Goal: Navigation & Orientation: Find specific page/section

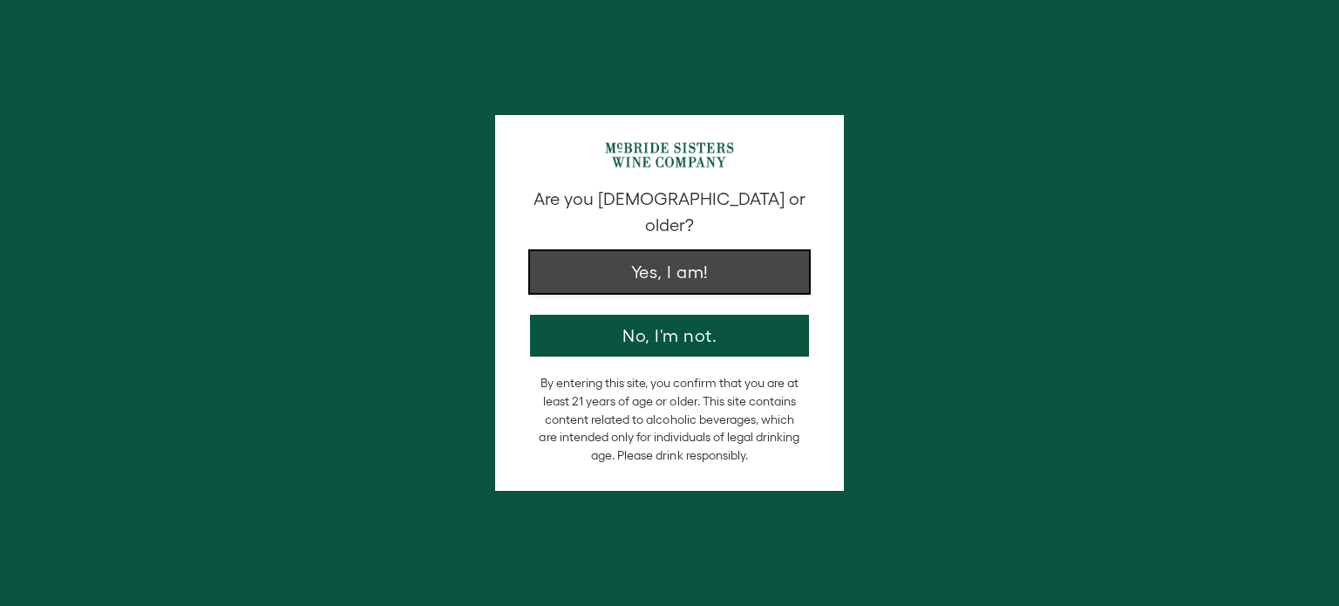
click at [730, 251] on button "Yes, I am!" at bounding box center [669, 272] width 279 height 42
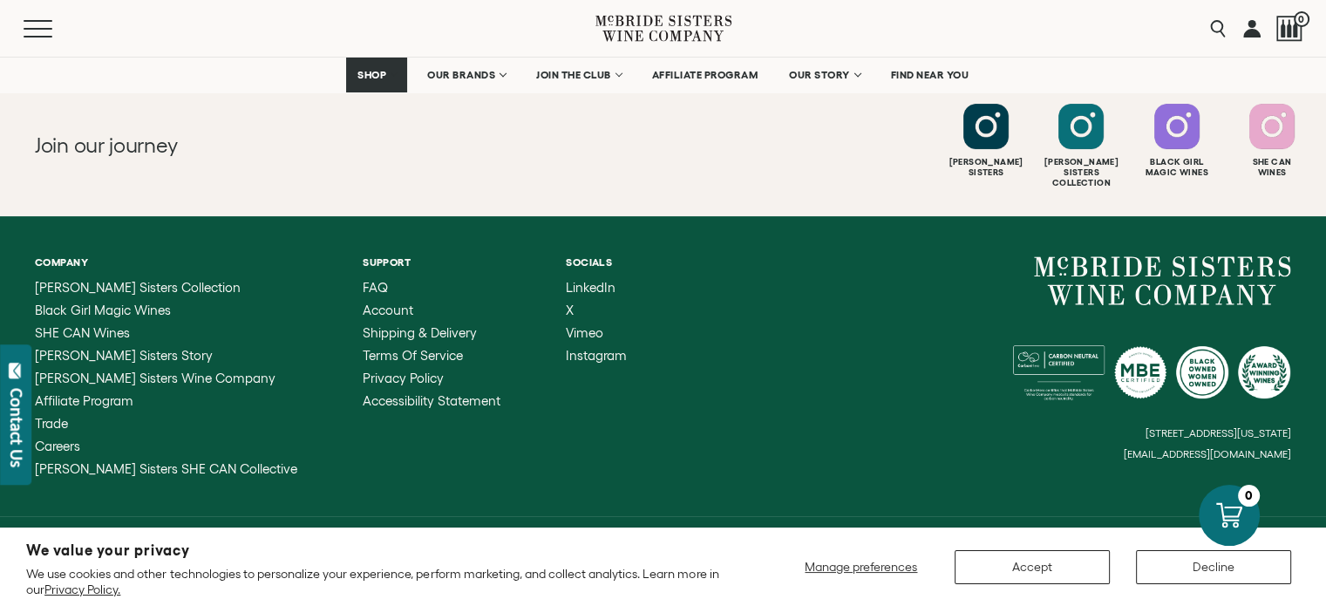
scroll to position [6223, 0]
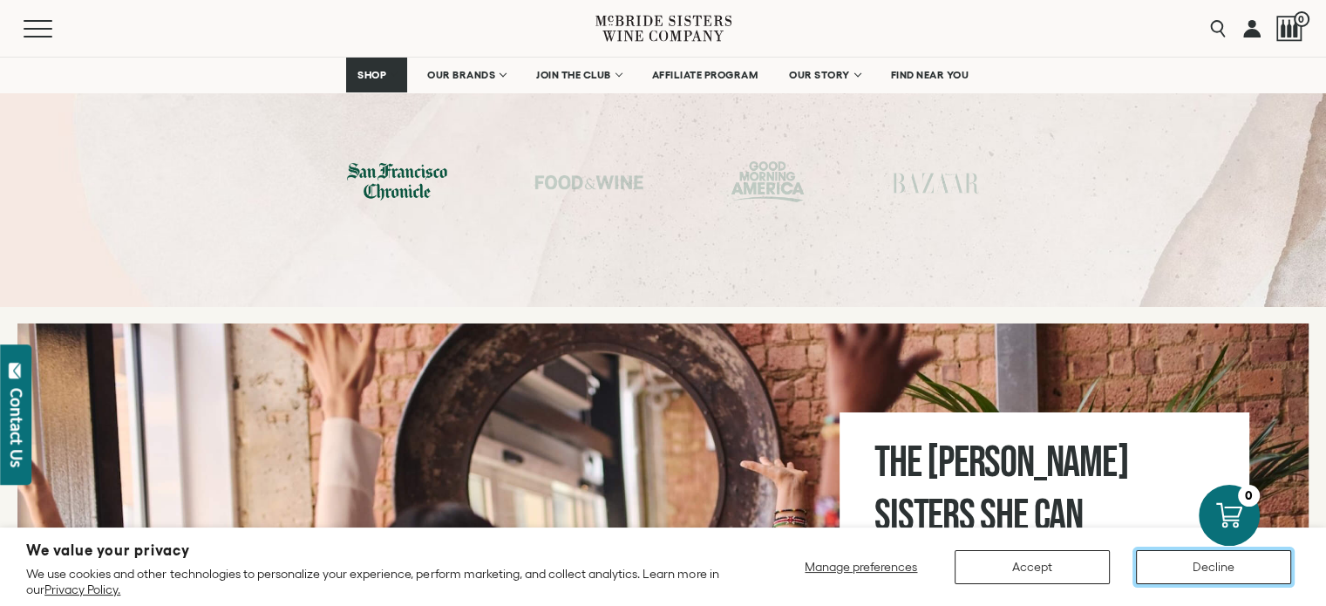
click at [1159, 564] on button "Decline" at bounding box center [1213, 567] width 155 height 34
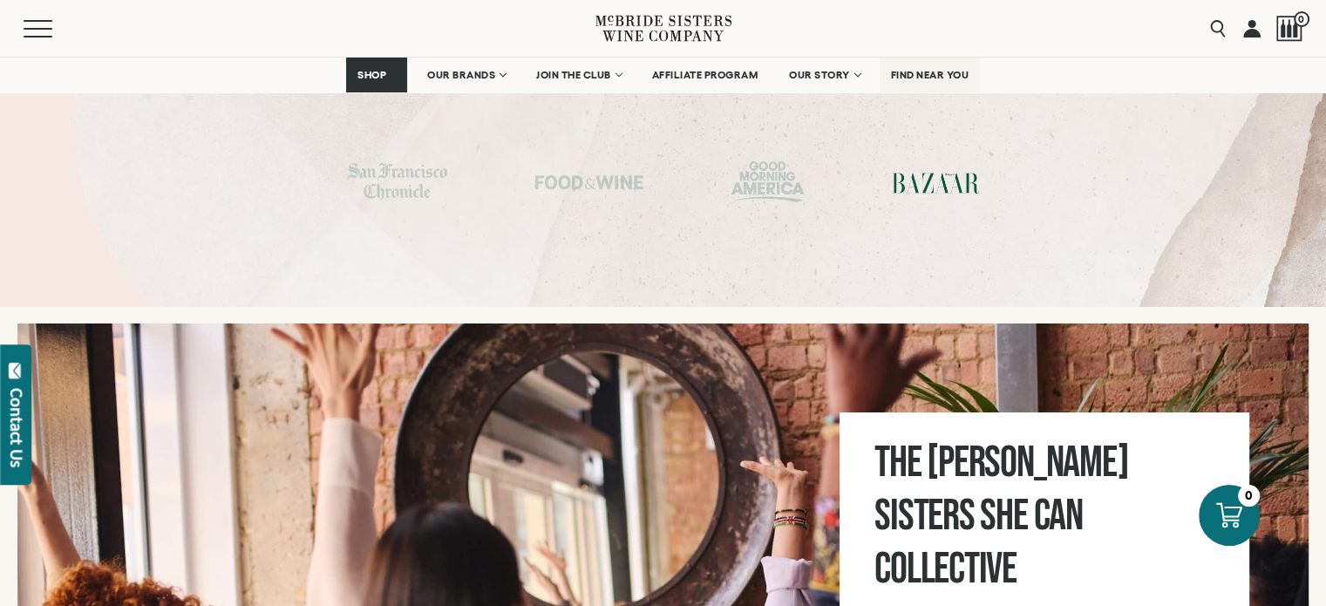
click at [899, 81] on link "FIND NEAR YOU" at bounding box center [929, 75] width 101 height 35
